Goal: Information Seeking & Learning: Find specific page/section

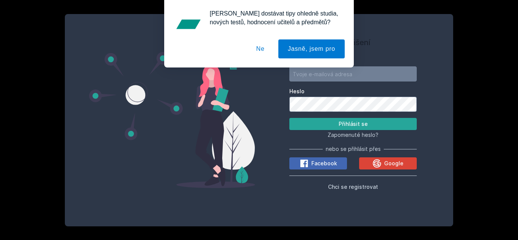
click at [258, 53] on button "Ne" at bounding box center [260, 48] width 27 height 19
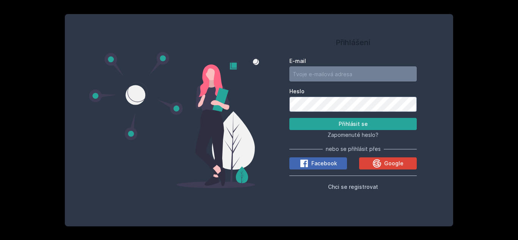
click at [318, 75] on input "E-mail" at bounding box center [352, 73] width 127 height 15
type input "[EMAIL_ADDRESS][PERSON_NAME][DOMAIN_NAME]"
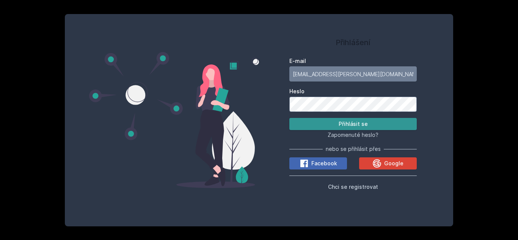
click at [321, 122] on button "Přihlásit se" at bounding box center [352, 124] width 127 height 12
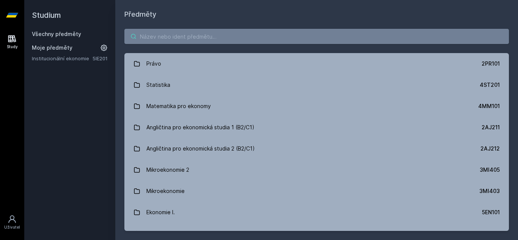
click at [204, 36] on input "search" at bounding box center [316, 36] width 384 height 15
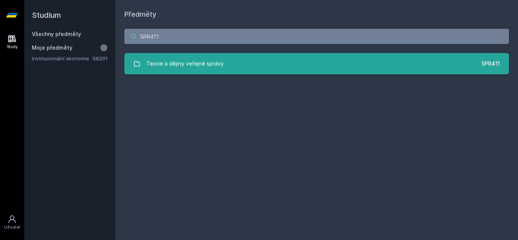
type input "5PR411"
click at [243, 70] on link "Teorie a dějiny veřejné správy 5PR411" at bounding box center [316, 63] width 384 height 21
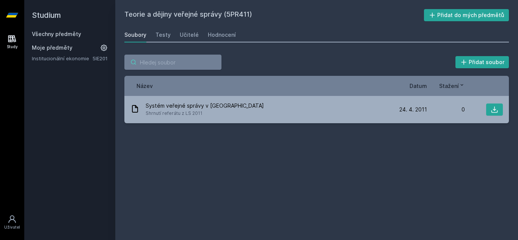
click at [150, 61] on input "search" at bounding box center [172, 62] width 97 height 15
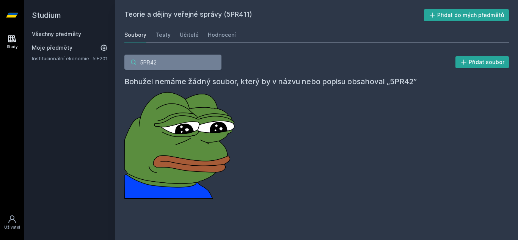
type input "5PR425"
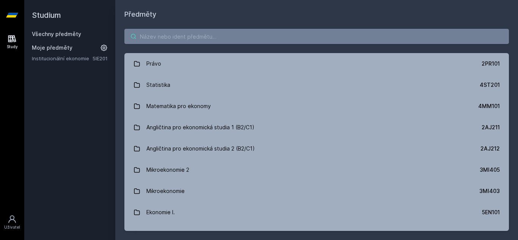
click at [191, 38] on input "search" at bounding box center [316, 36] width 384 height 15
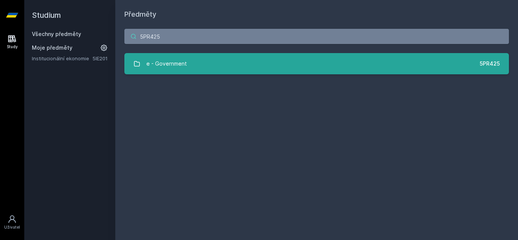
type input "5PR425"
click at [184, 62] on div "e - Government" at bounding box center [166, 63] width 41 height 15
